Goal: Task Accomplishment & Management: Use online tool/utility

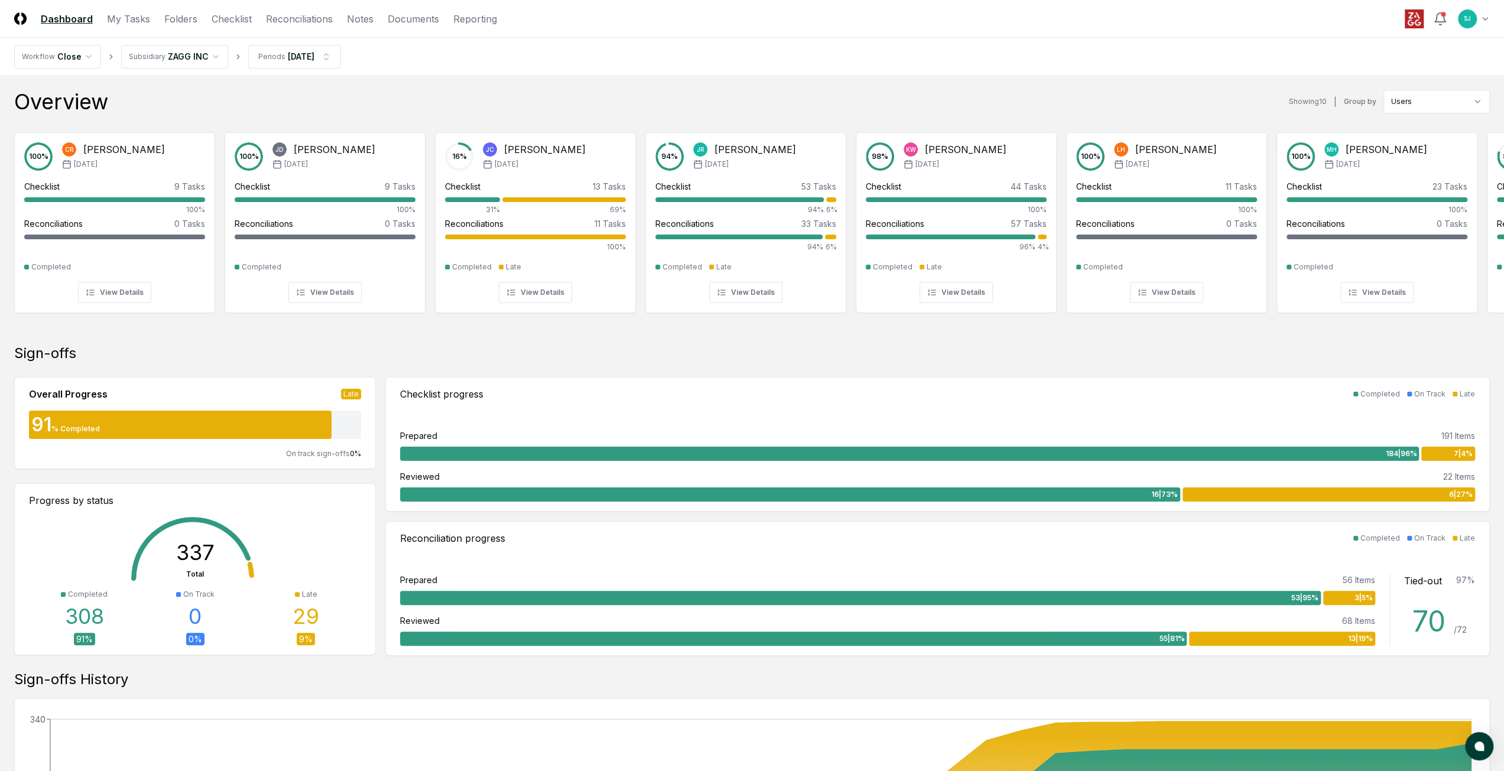
click at [233, 9] on header "CloseCore Dashboard My Tasks Folders Checklist Reconciliations Notes Documents …" at bounding box center [752, 19] width 1504 height 38
click at [233, 12] on link "Checklist" at bounding box center [232, 19] width 40 height 14
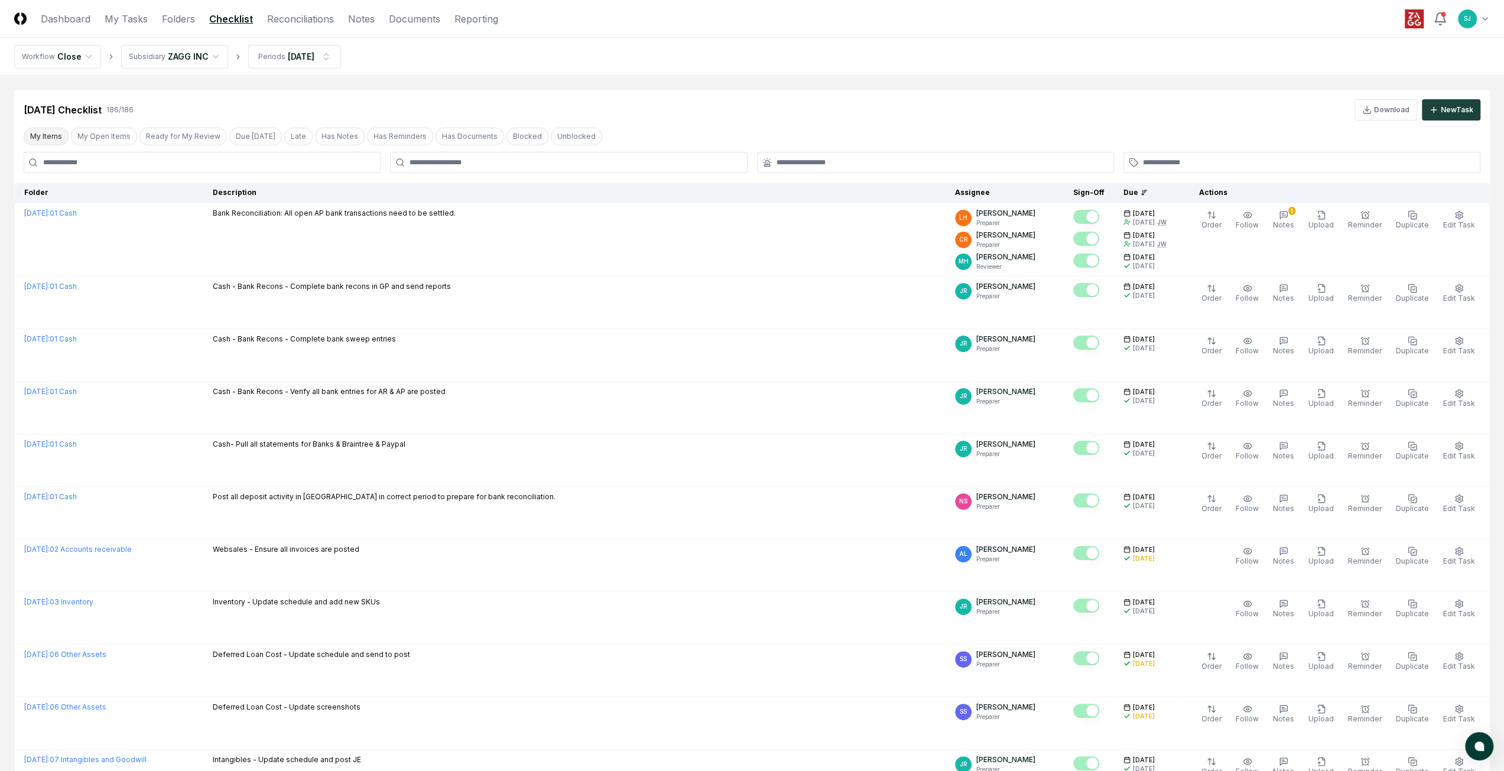
click at [53, 137] on button "My Items" at bounding box center [46, 137] width 45 height 18
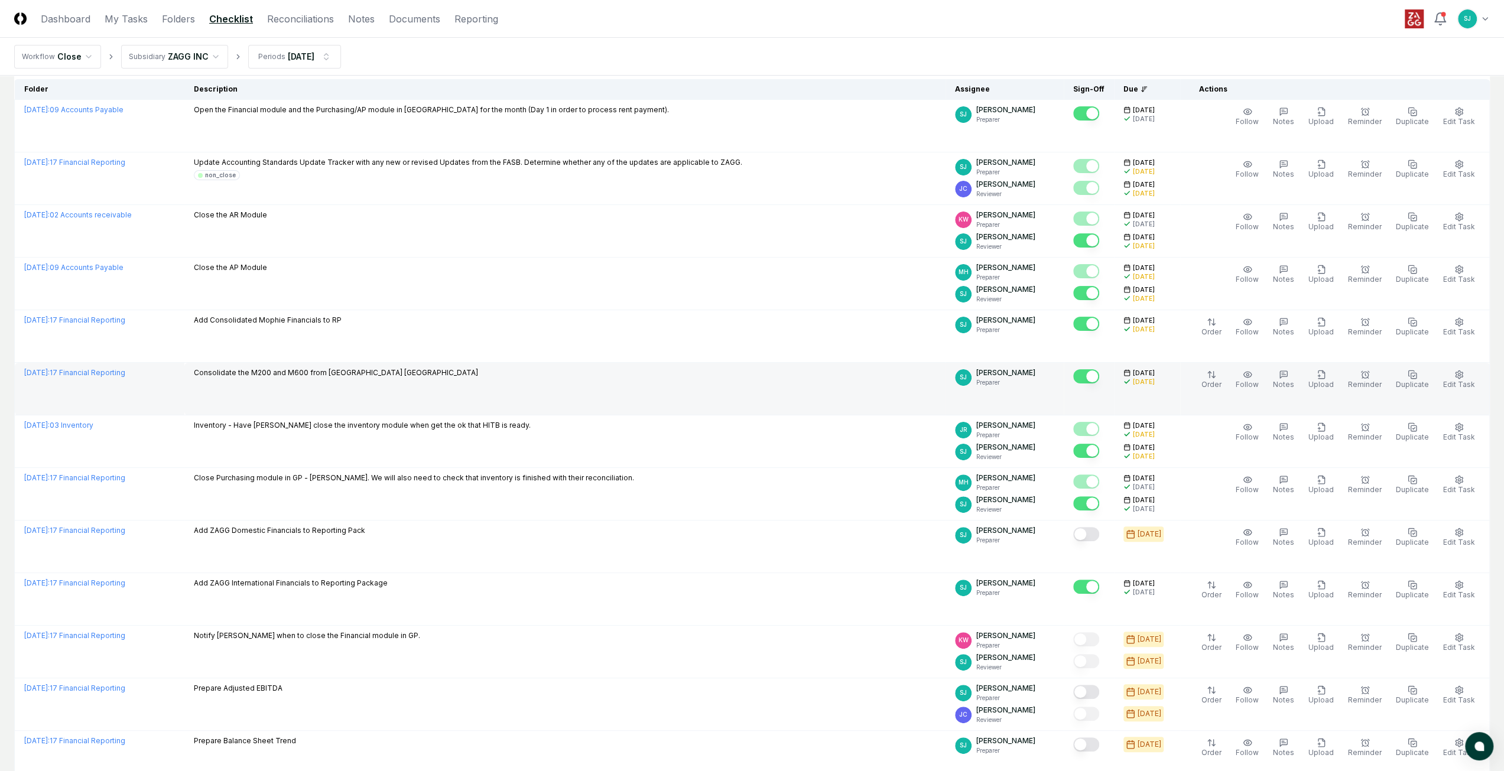
scroll to position [157, 0]
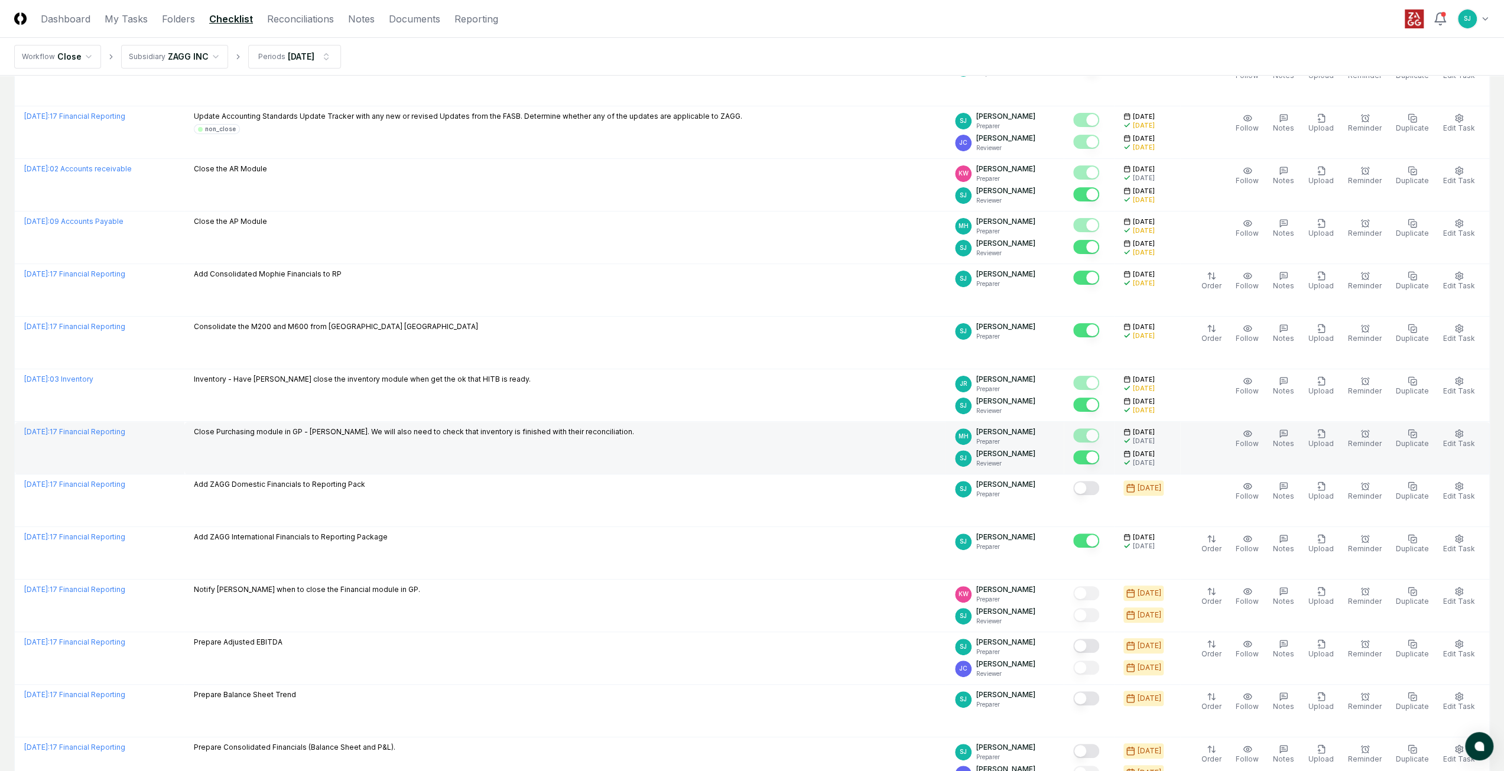
scroll to position [157, 0]
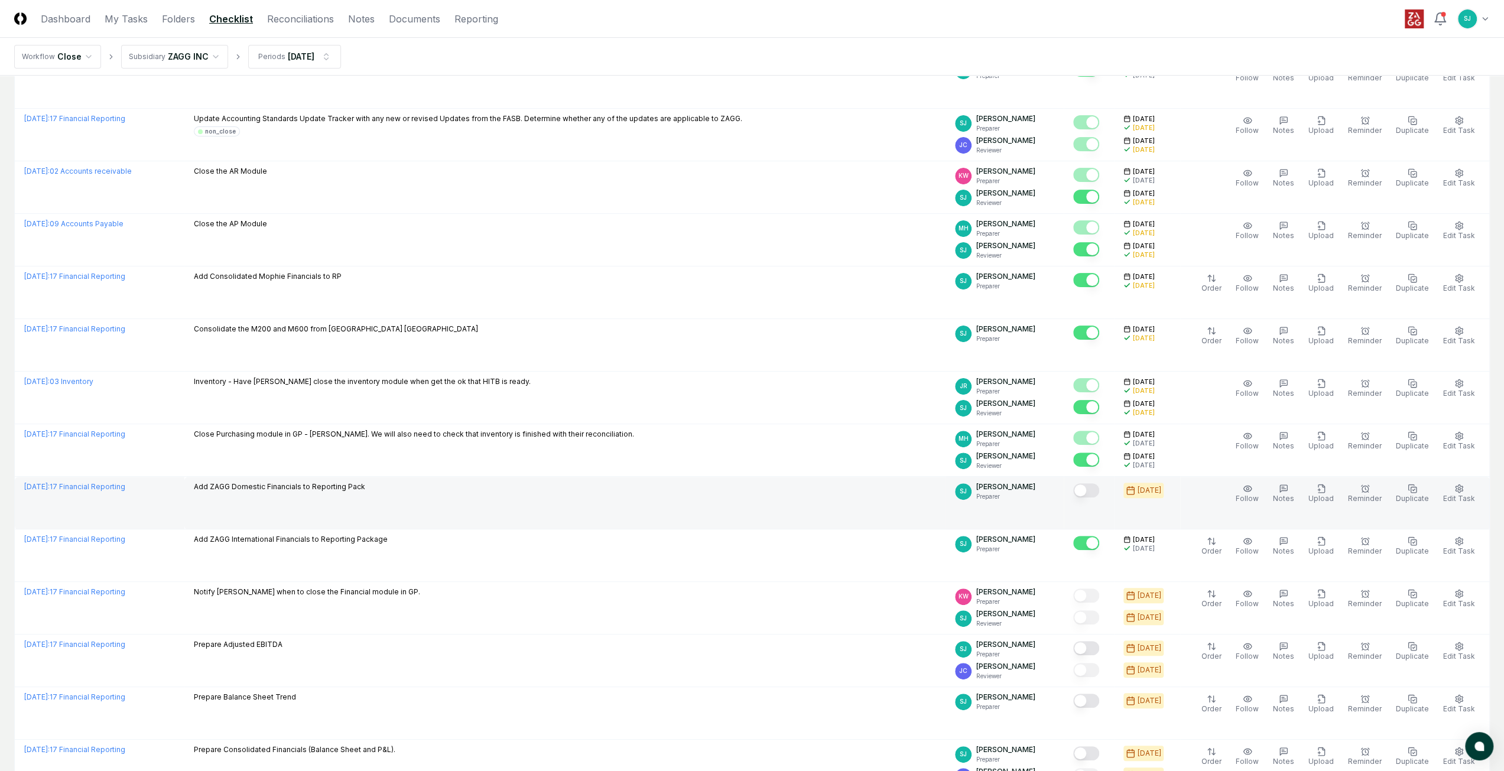
scroll to position [157, 0]
